Goal: Check status: Check status

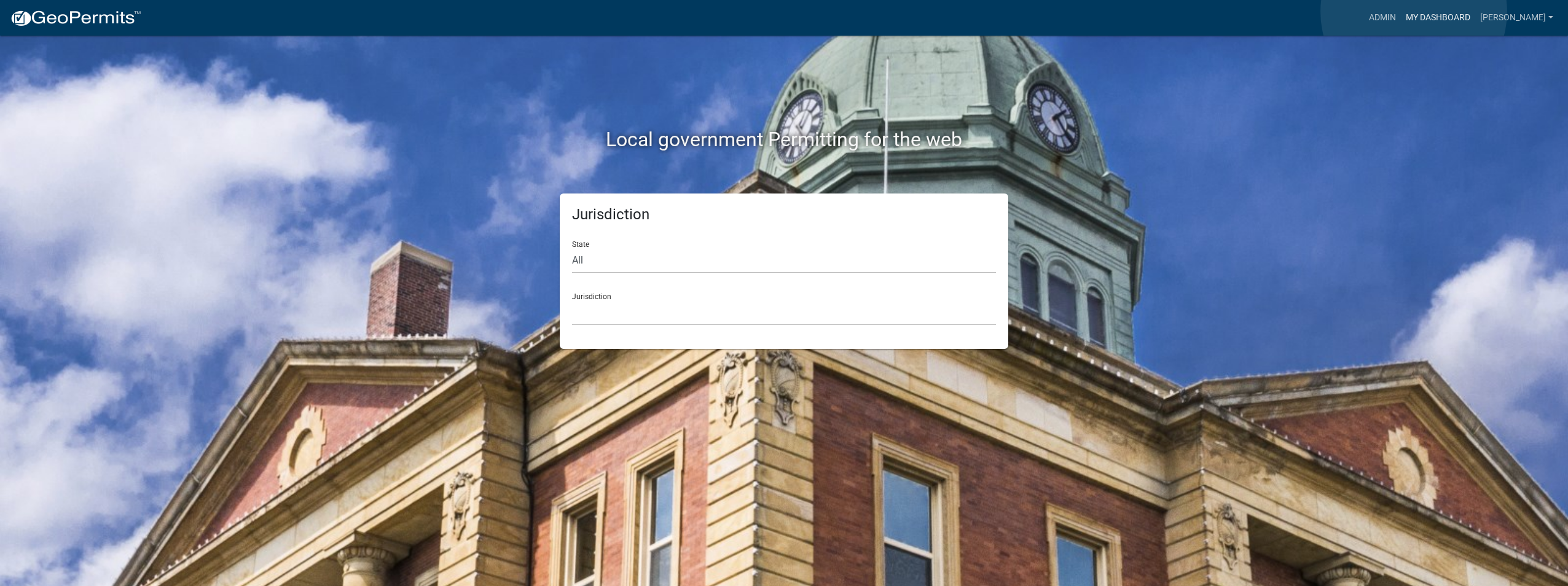
click at [1413, 12] on link "My Dashboard" at bounding box center [1438, 18] width 75 height 23
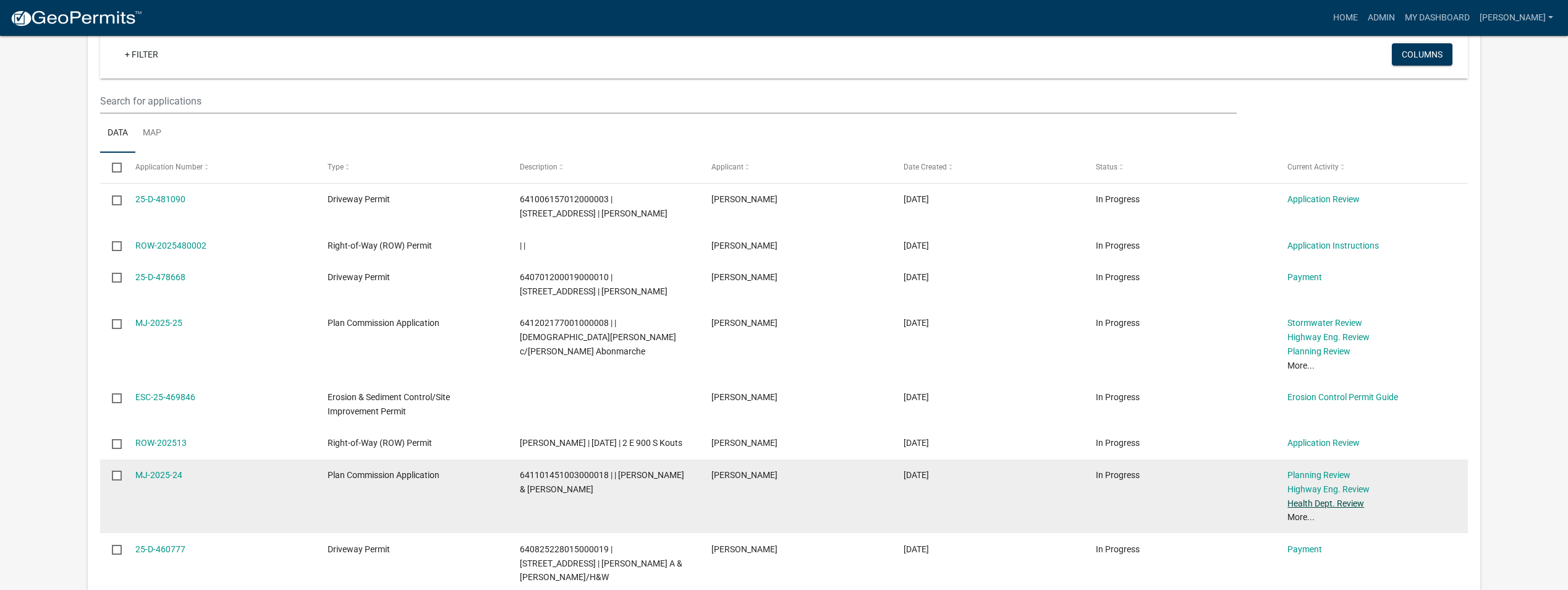
scroll to position [1155, 0]
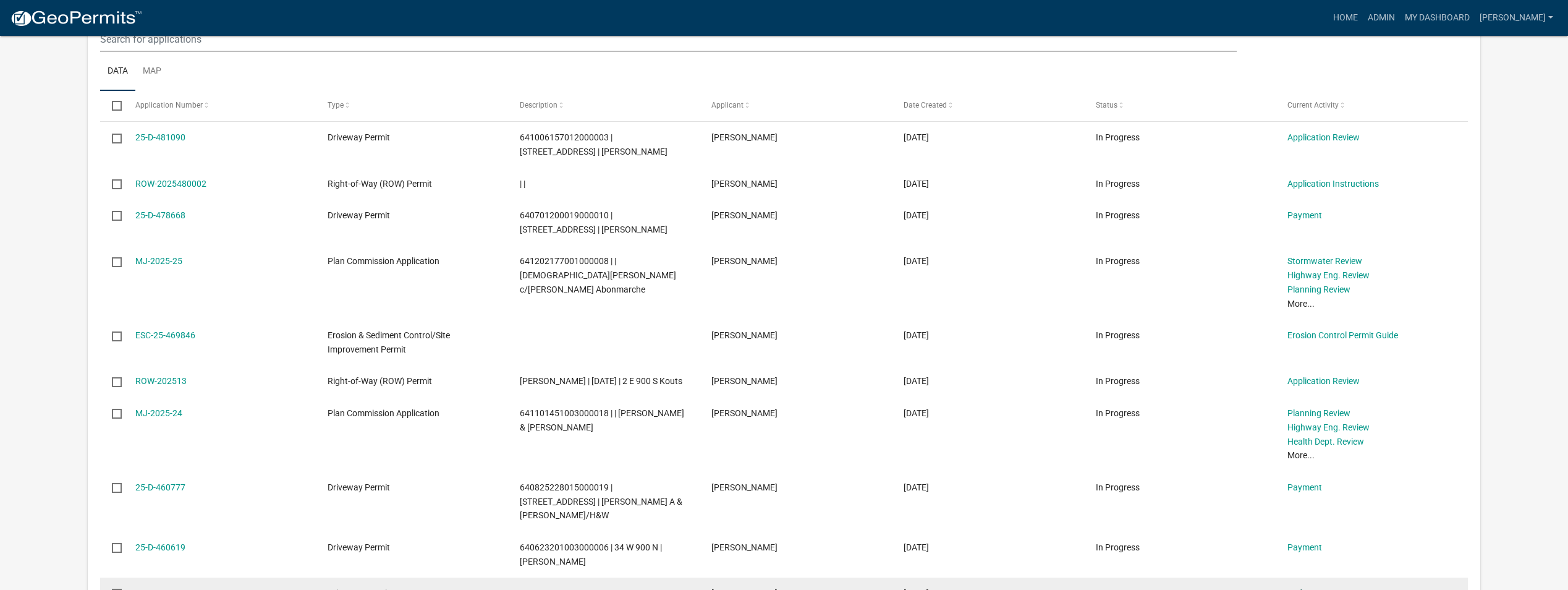
click at [1294, 588] on link "End" at bounding box center [1294, 593] width 15 height 10
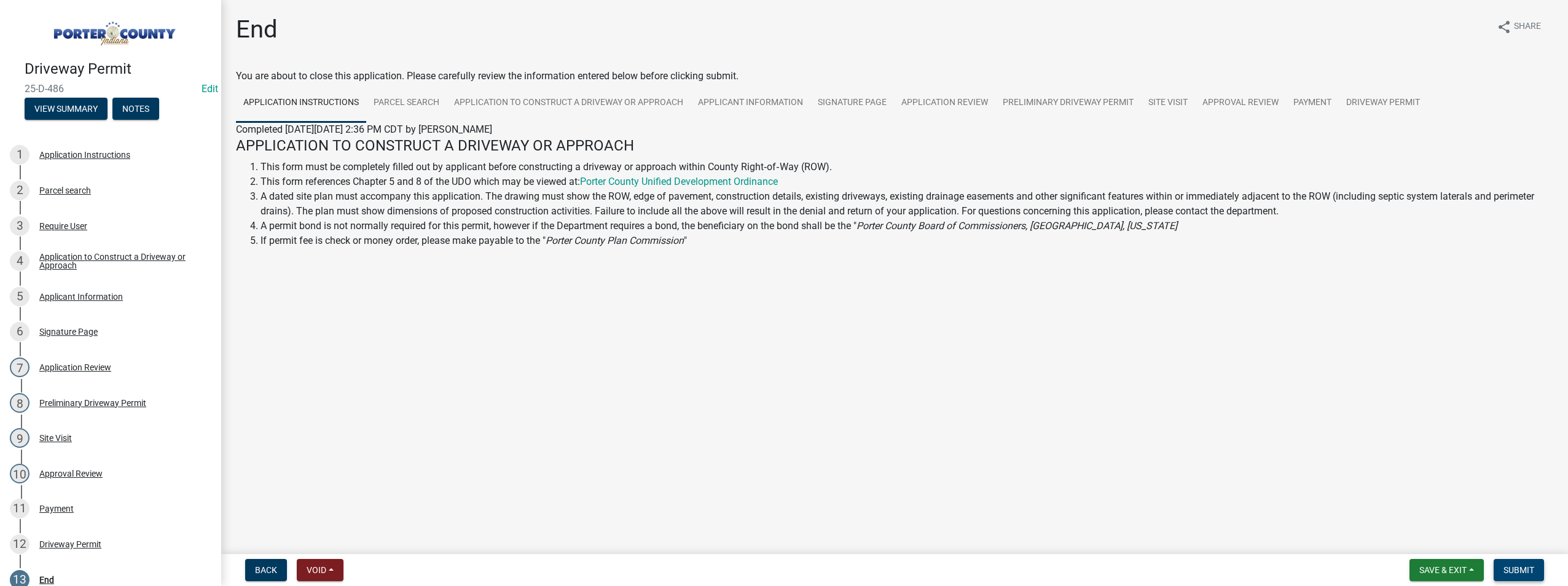
click at [1522, 565] on span "Submit" at bounding box center [1518, 570] width 30 height 10
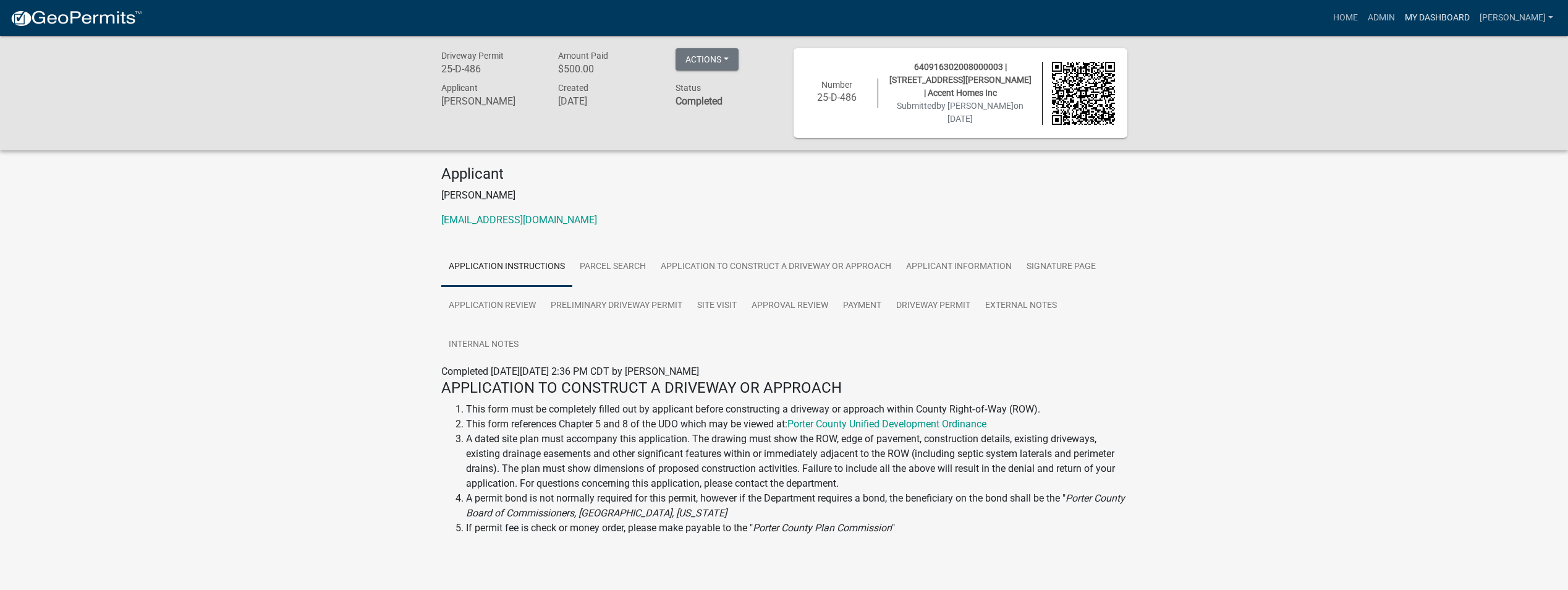
click at [1417, 17] on link "My Dashboard" at bounding box center [1437, 18] width 75 height 24
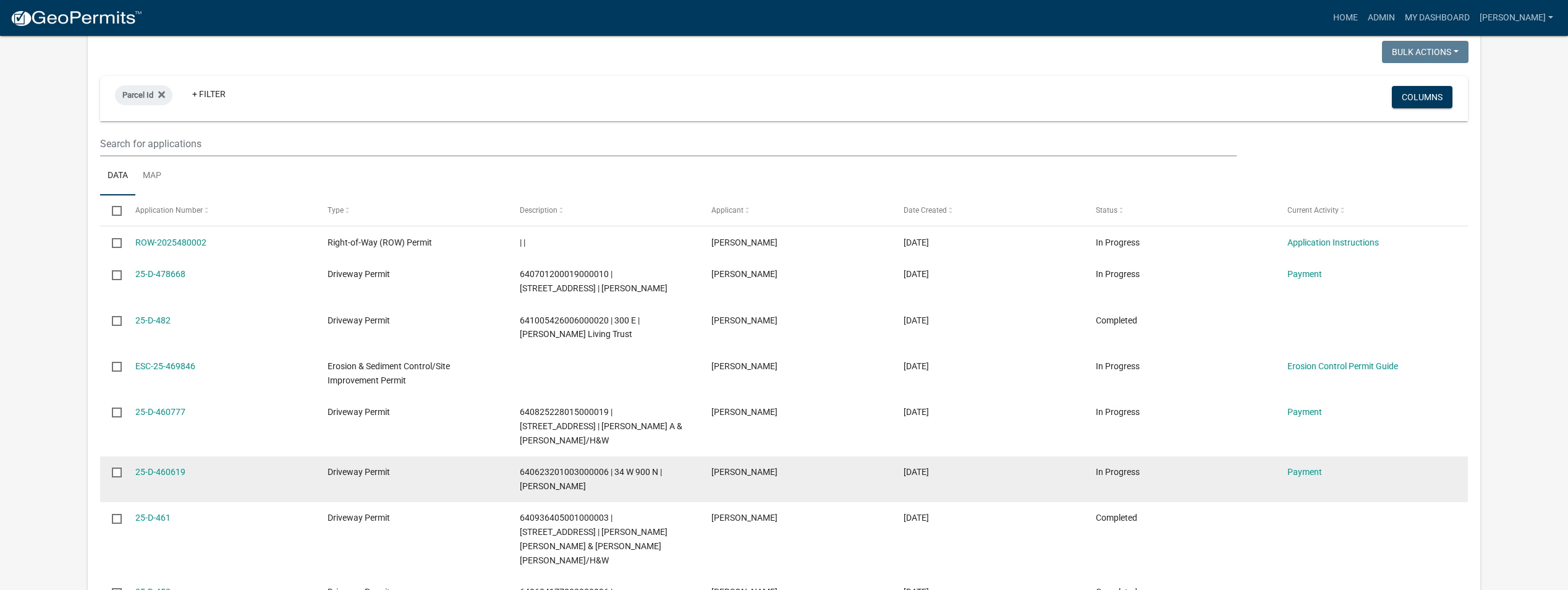
scroll to position [102, 0]
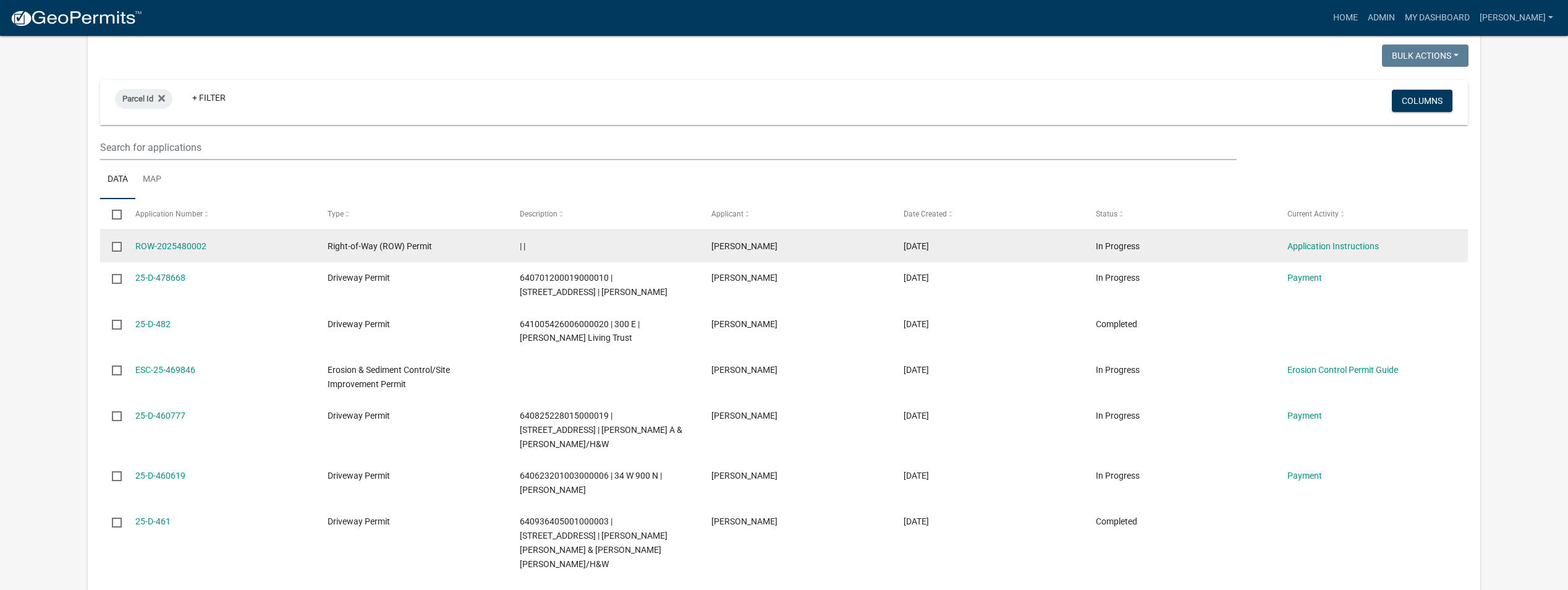
click at [177, 238] on datatable-body-cell "ROW-2025480002" at bounding box center [220, 246] width 192 height 32
click at [179, 243] on link "ROW-2025480002" at bounding box center [171, 246] width 71 height 10
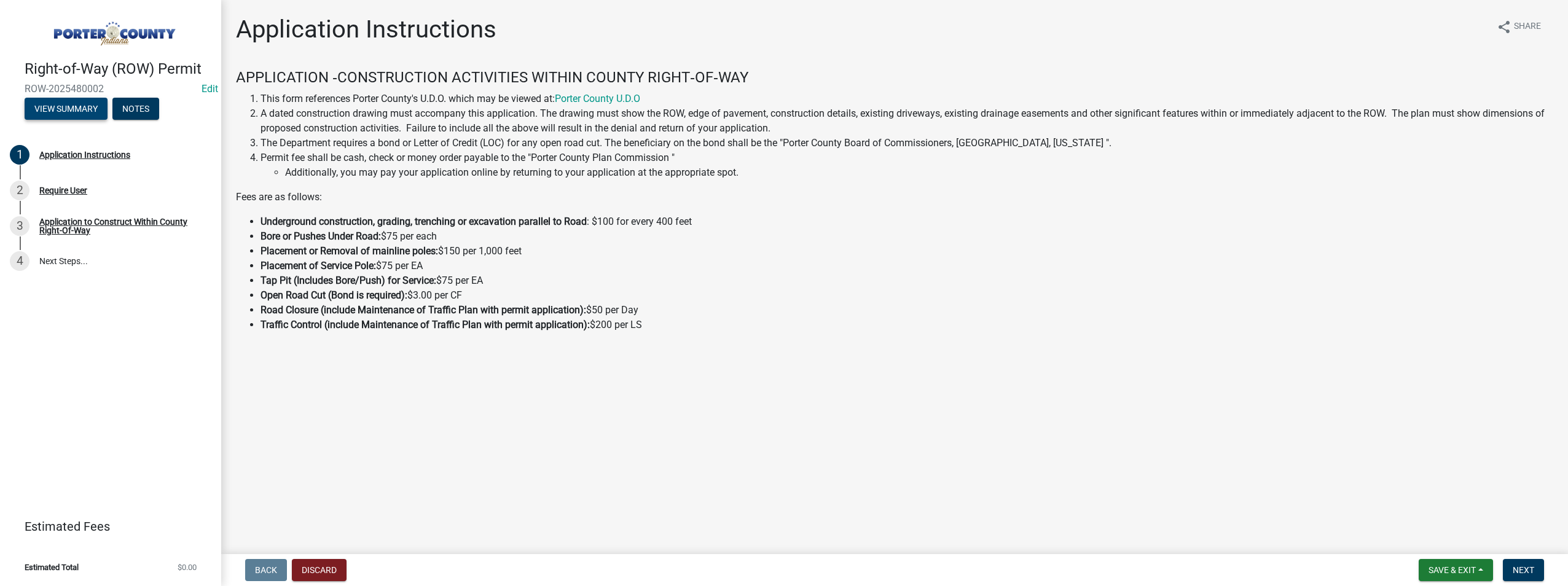
click at [56, 111] on button "View Summary" at bounding box center [66, 108] width 83 height 22
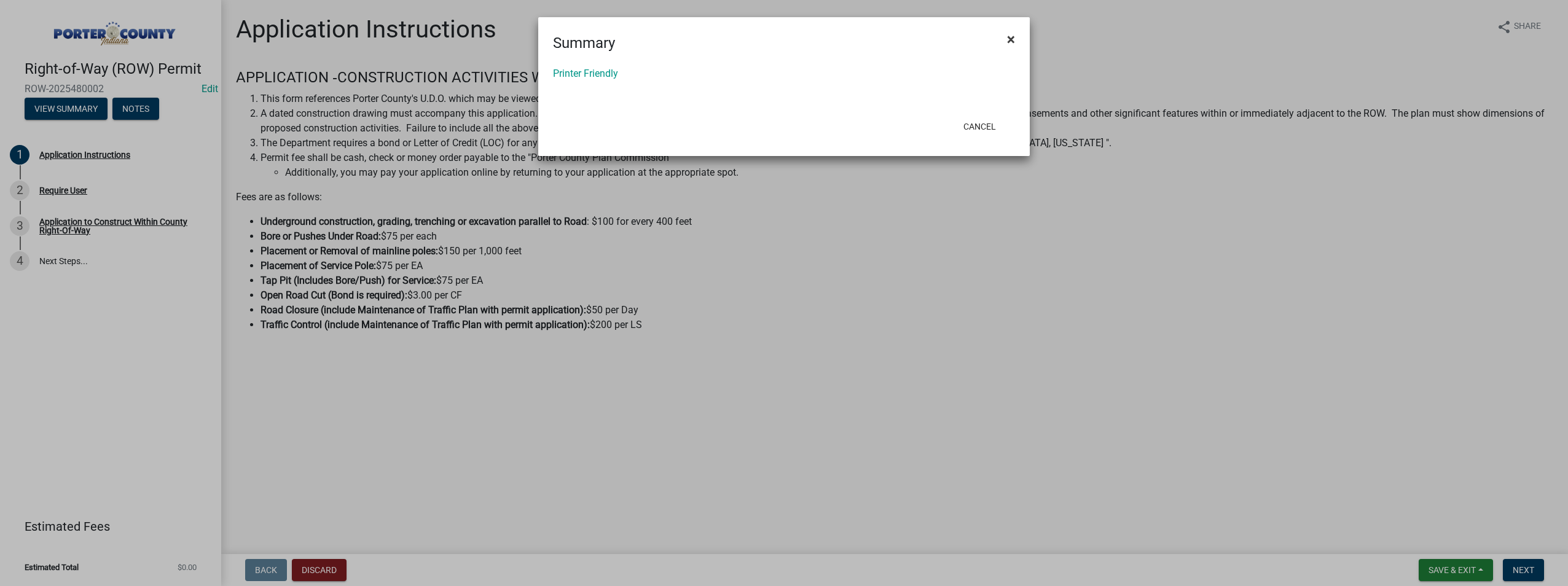
click at [1016, 36] on button "×" at bounding box center [1011, 39] width 28 height 35
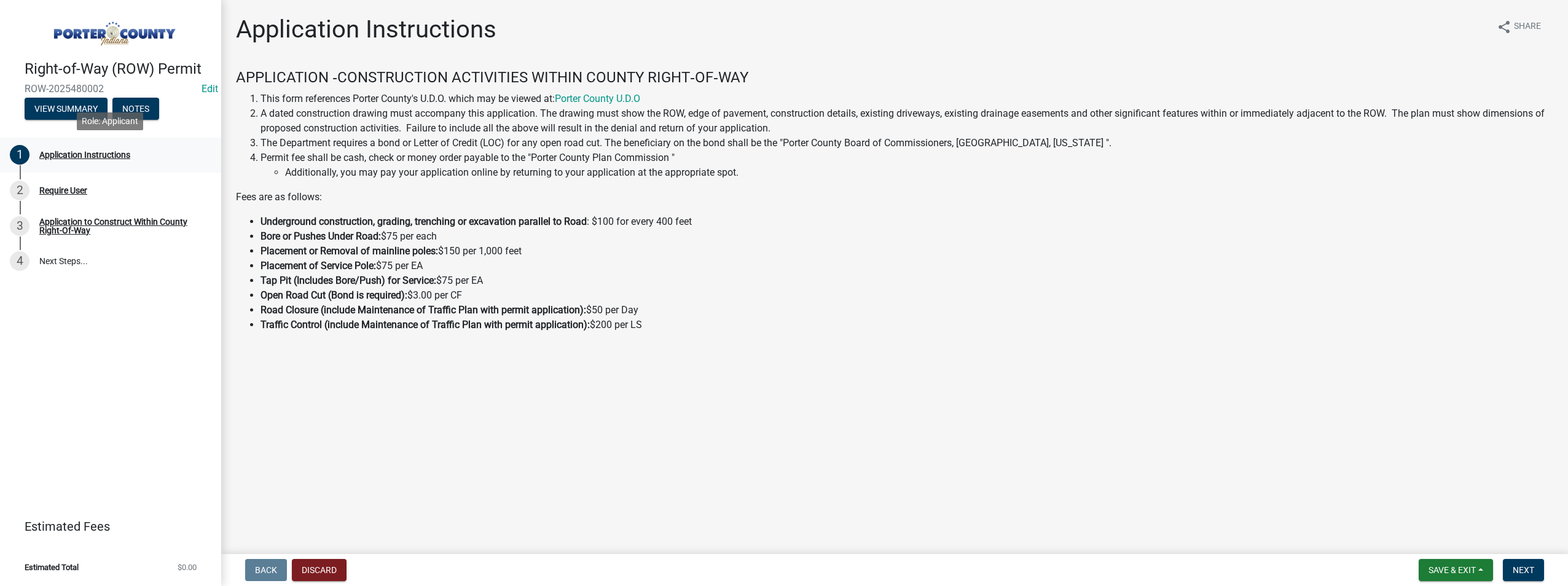
click at [94, 153] on div "Application Instructions" at bounding box center [85, 155] width 91 height 8
click at [63, 188] on div "Require User" at bounding box center [63, 191] width 48 height 8
click at [53, 155] on div "Application Instructions" at bounding box center [85, 155] width 91 height 8
click at [59, 106] on button "View Summary" at bounding box center [66, 108] width 83 height 22
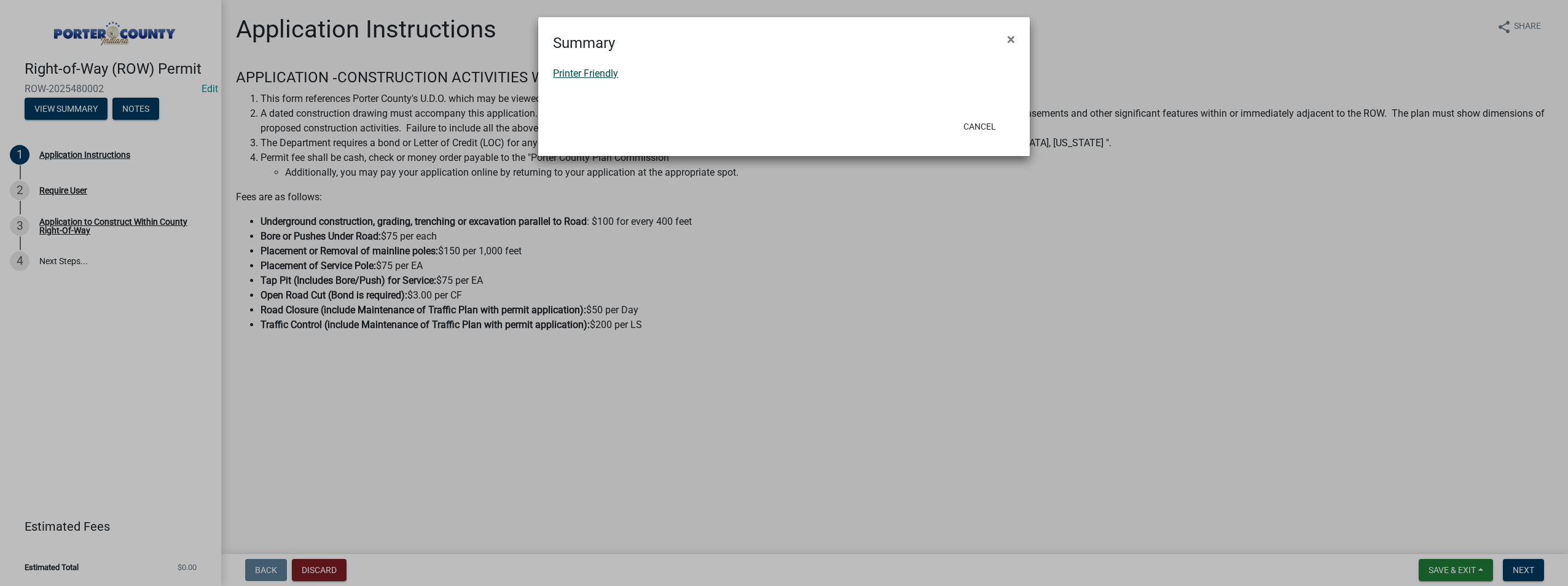
click at [577, 75] on link "Printer Friendly" at bounding box center [585, 73] width 65 height 12
click at [1012, 35] on span "×" at bounding box center [1011, 39] width 8 height 17
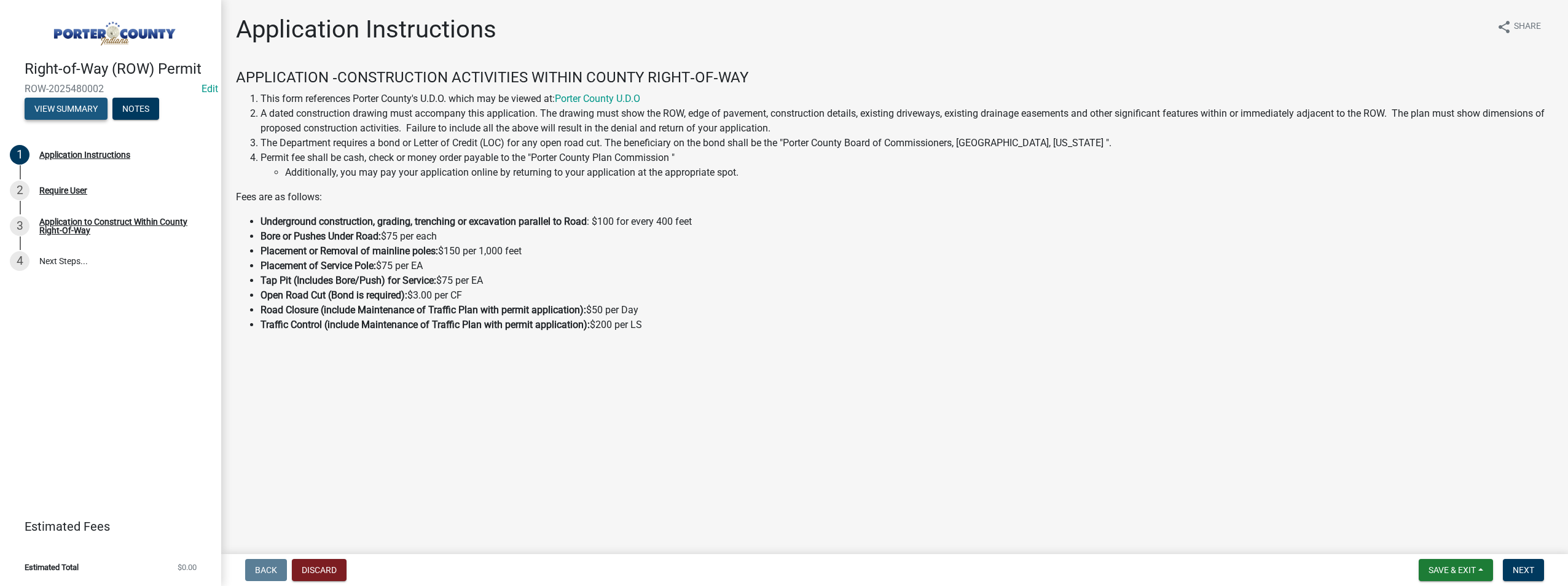
click at [56, 108] on button "View Summary" at bounding box center [66, 108] width 83 height 22
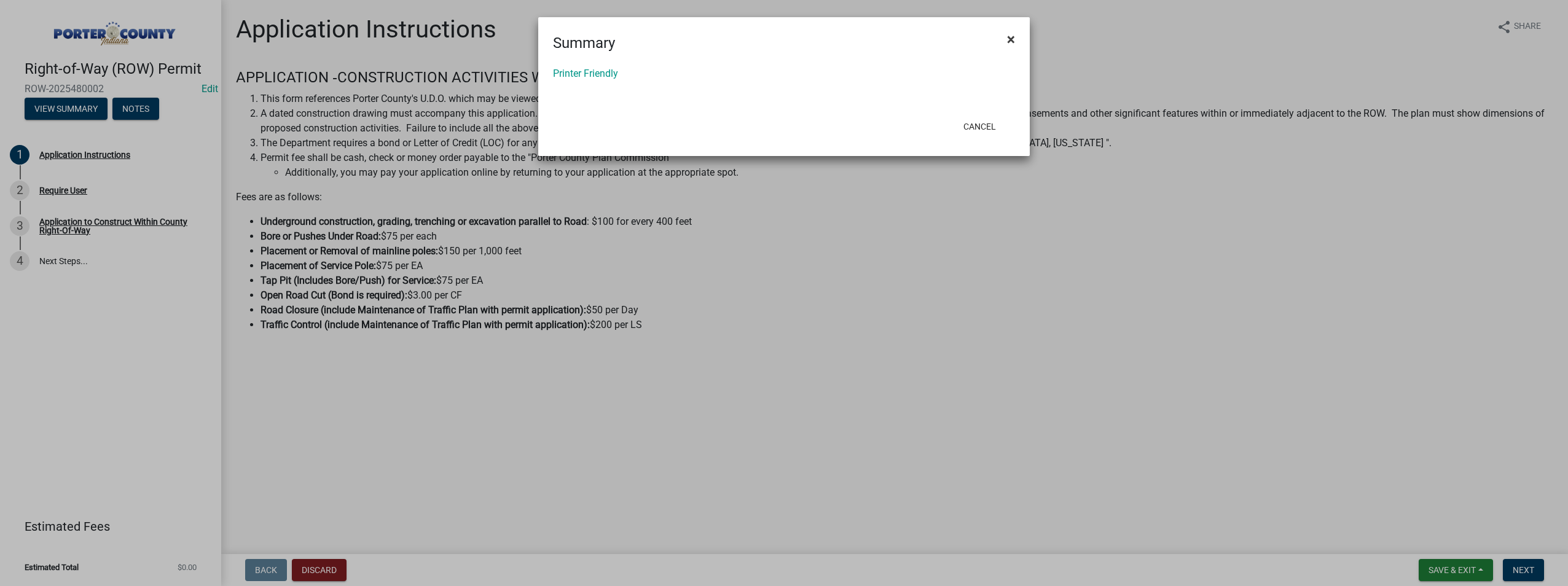
click at [1012, 35] on span "×" at bounding box center [1011, 39] width 8 height 17
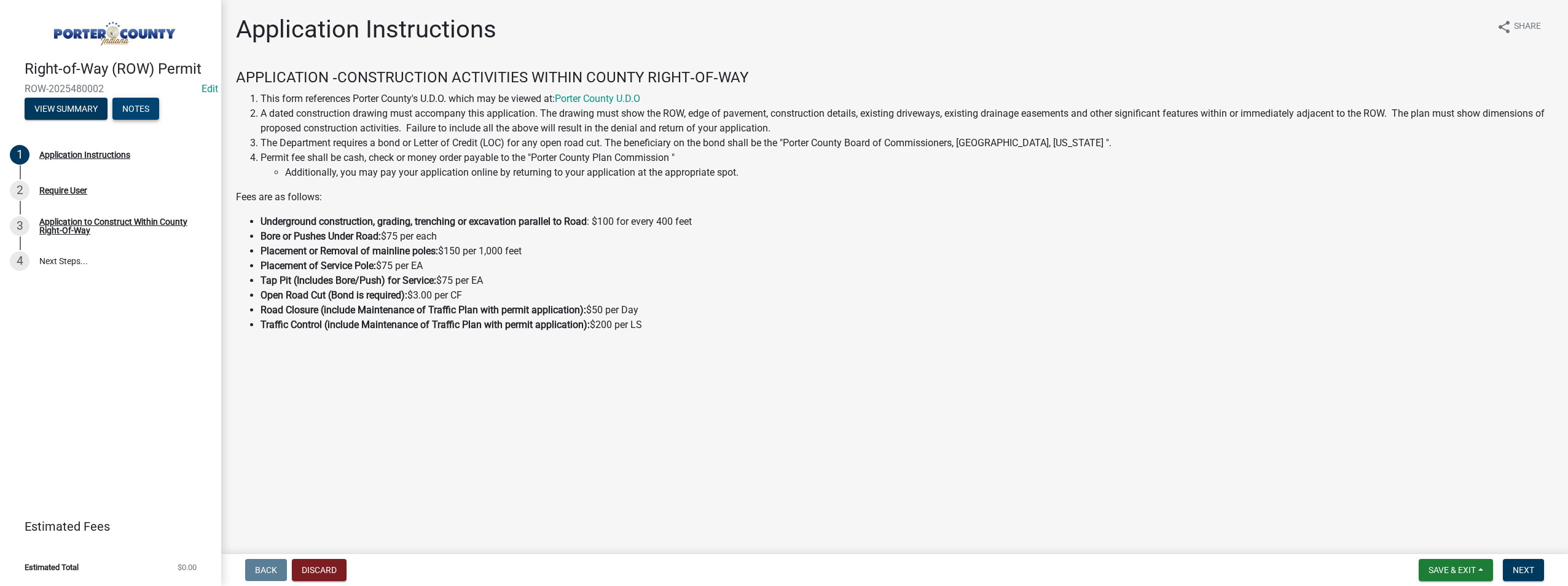
click at [127, 104] on button "Notes" at bounding box center [136, 108] width 47 height 22
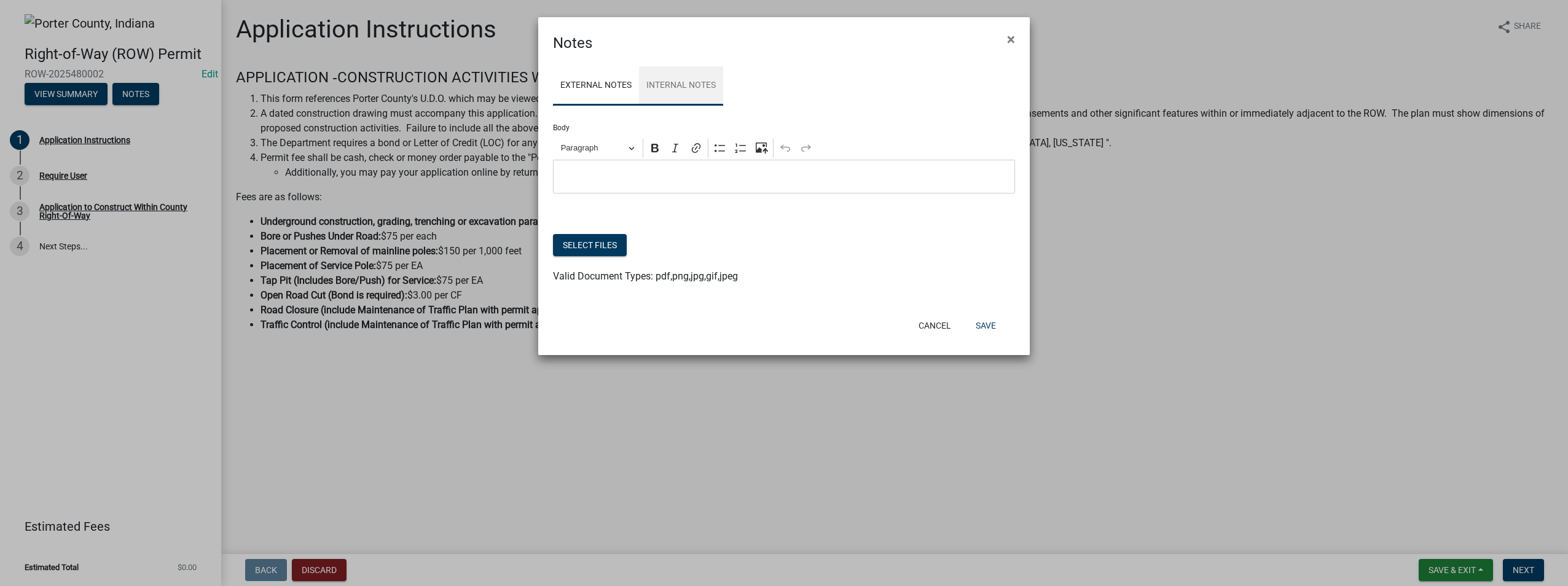
click at [683, 84] on link "Internal Notes" at bounding box center [681, 86] width 84 height 39
click at [595, 245] on button "Select files" at bounding box center [590, 245] width 74 height 22
click at [1016, 39] on button "×" at bounding box center [1011, 39] width 28 height 35
